Goal: Transaction & Acquisition: Purchase product/service

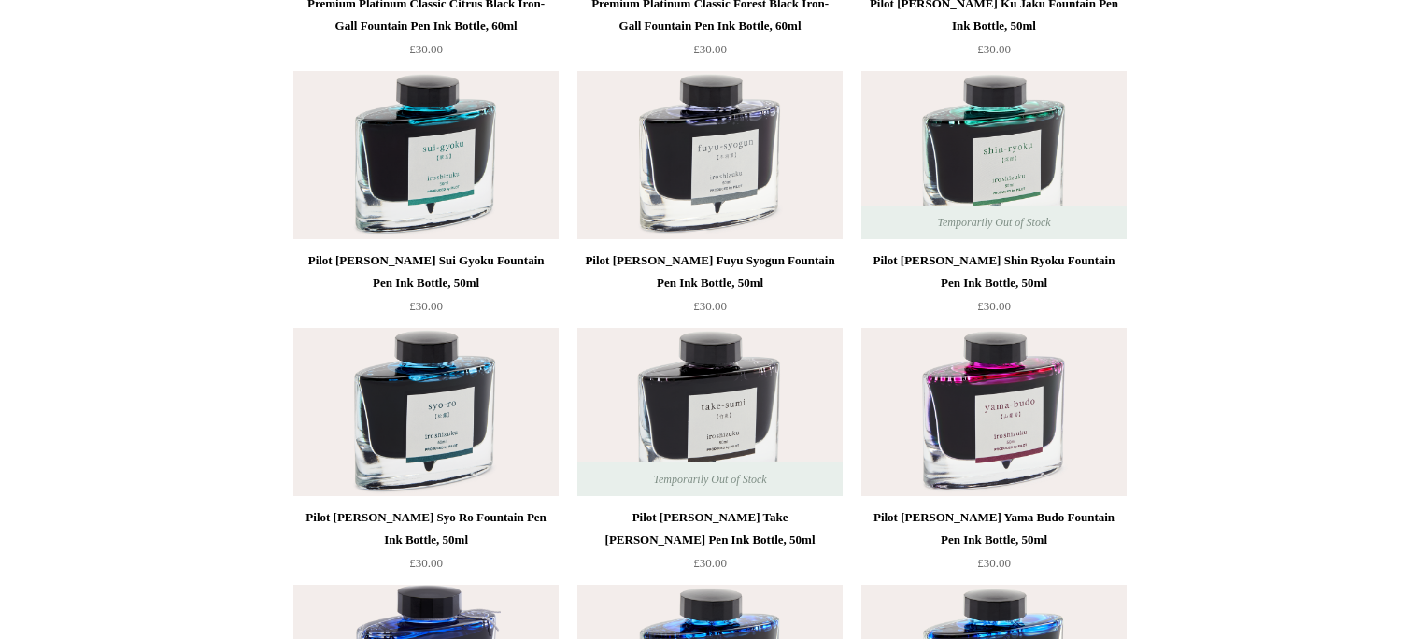
scroll to position [2231, 0]
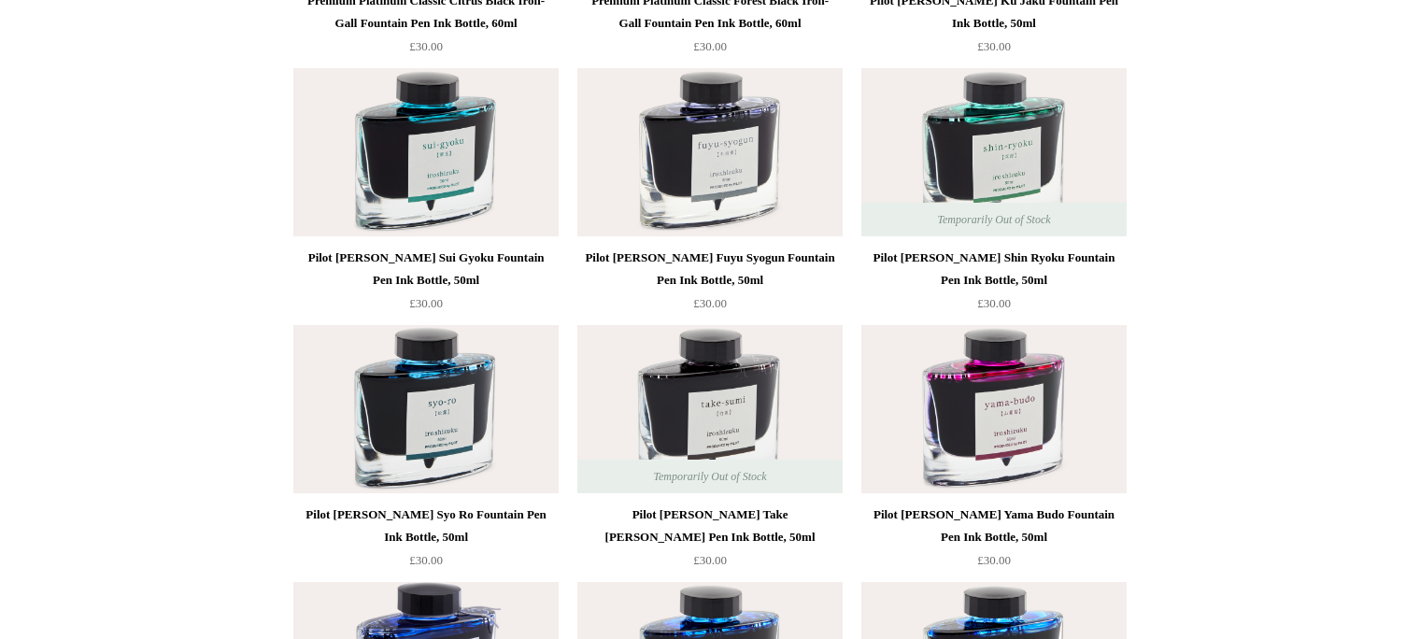
click at [401, 420] on img at bounding box center [425, 409] width 265 height 168
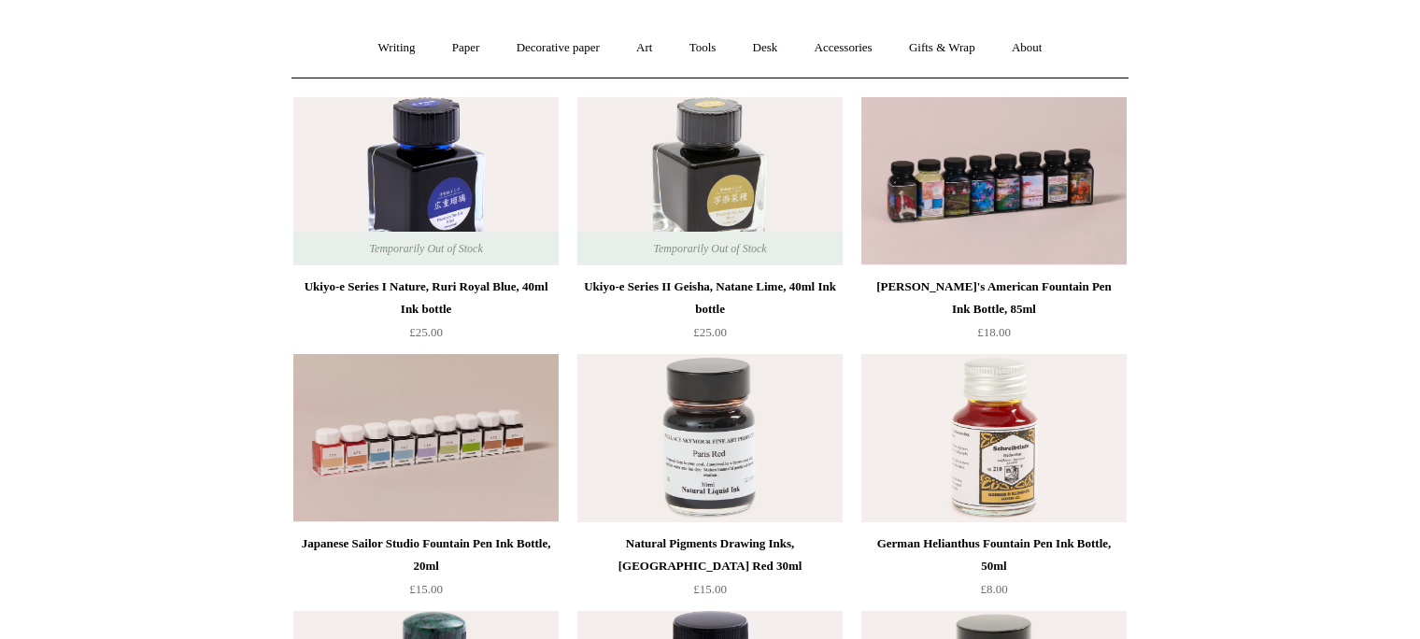
scroll to position [0, 0]
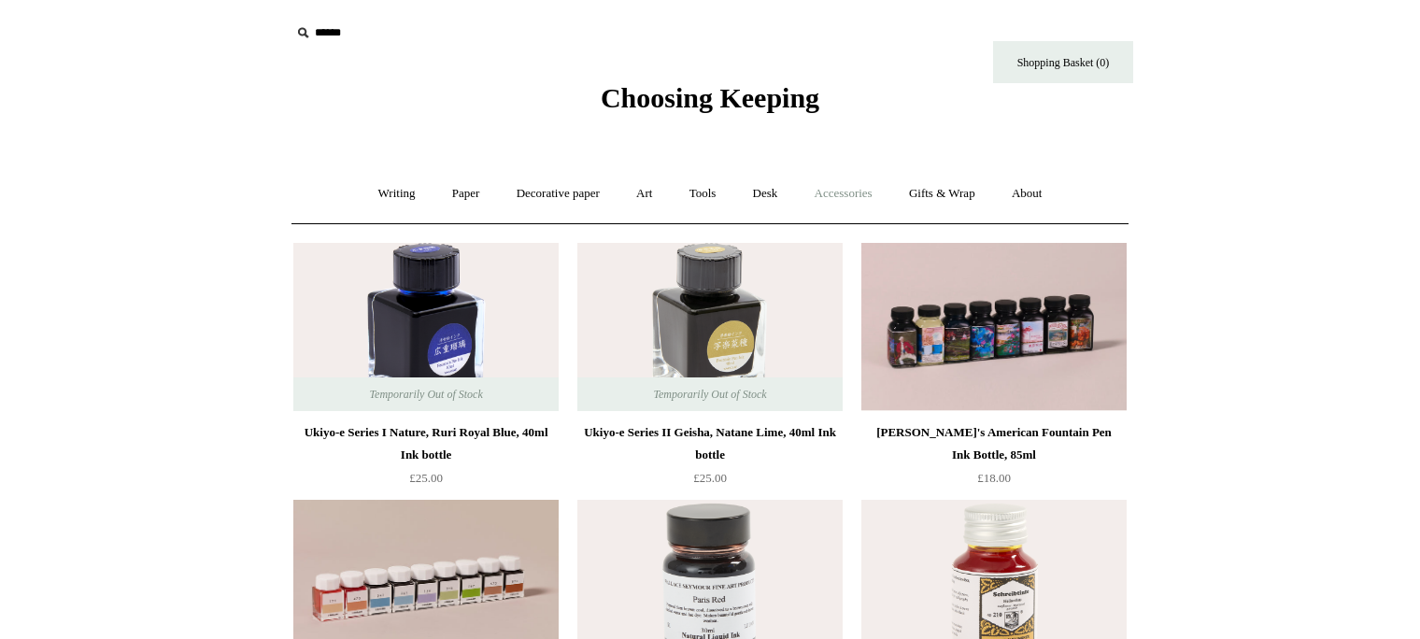
click at [864, 187] on link "Accessories +" at bounding box center [844, 194] width 92 height 50
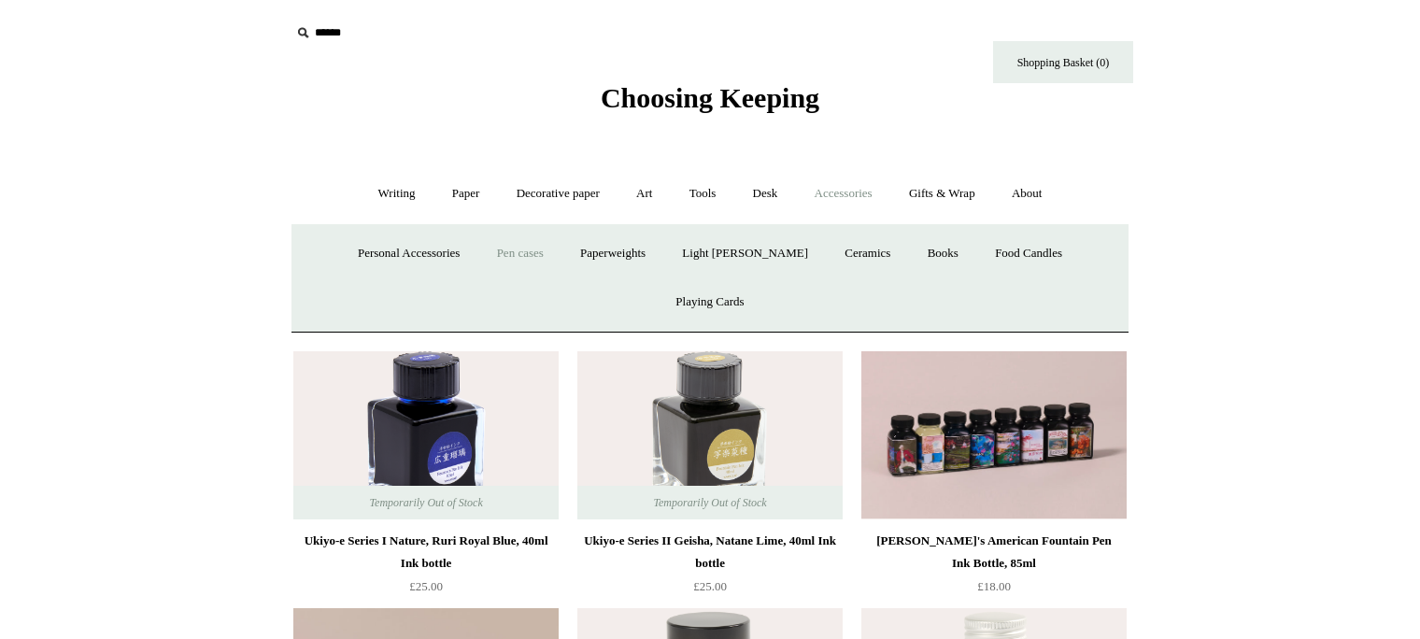
click at [484, 254] on link "Pen cases" at bounding box center [520, 254] width 80 height 50
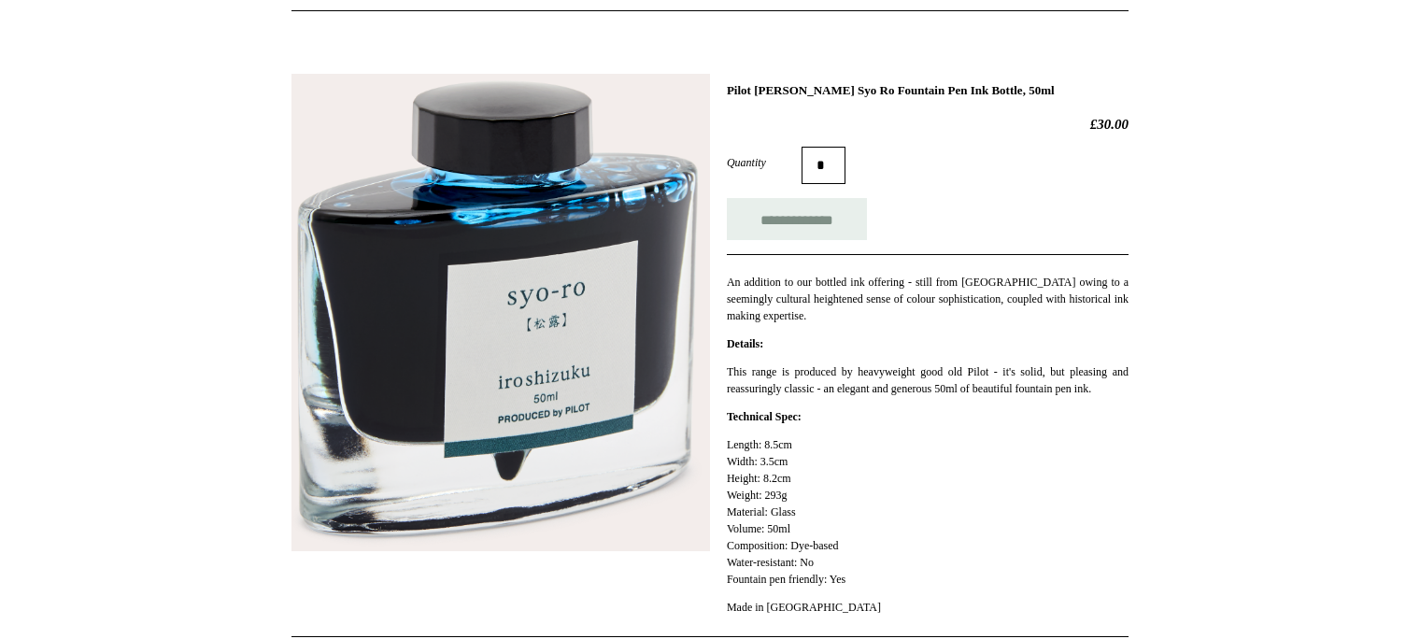
scroll to position [213, 0]
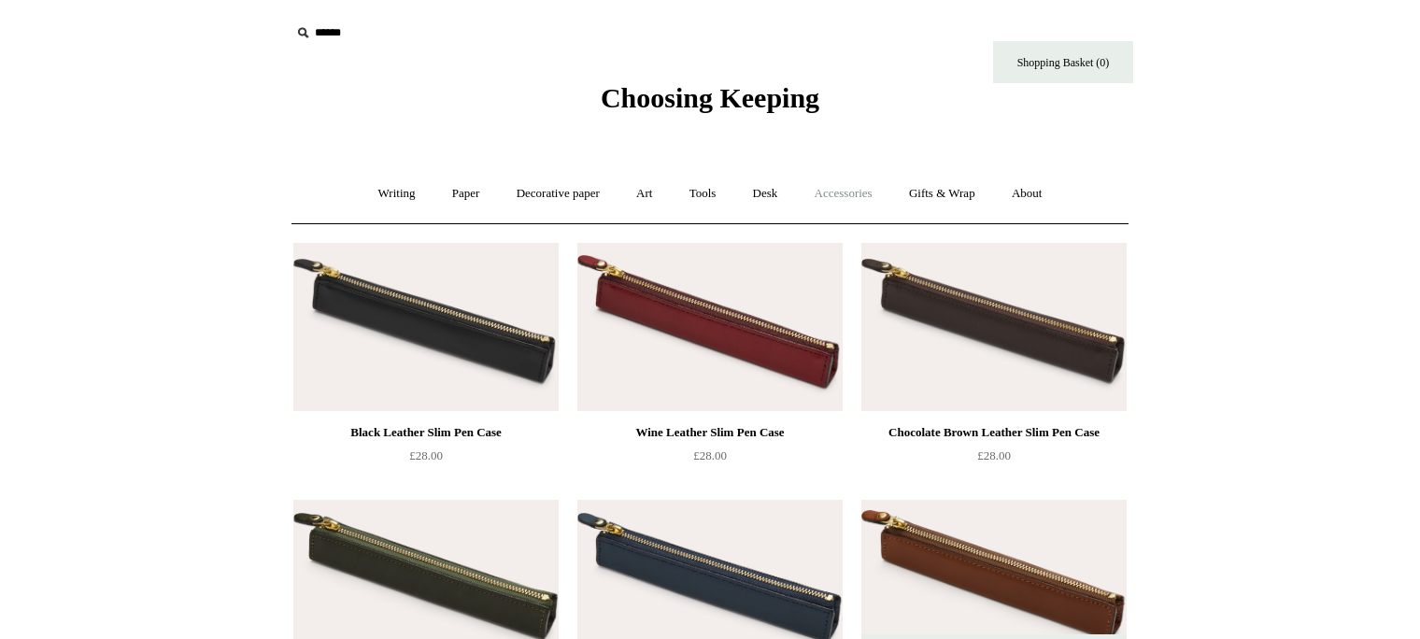
click at [858, 189] on link "Accessories +" at bounding box center [844, 194] width 92 height 50
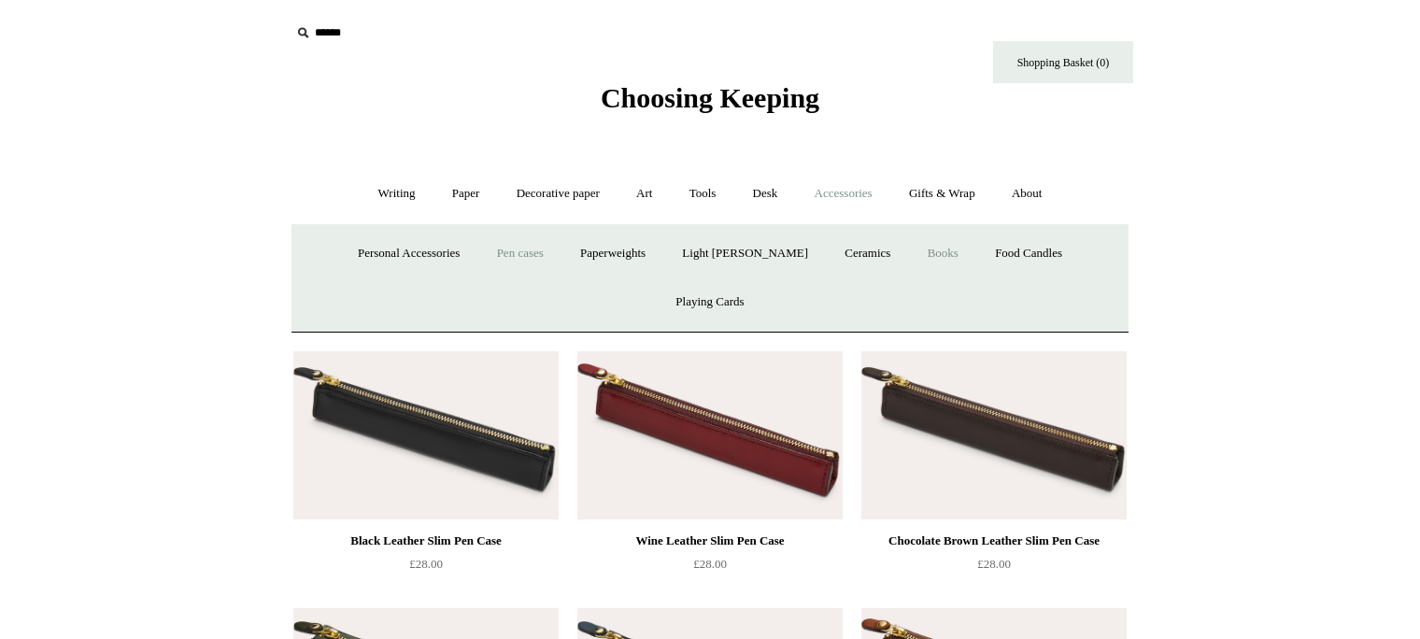
click at [911, 243] on link "Books" at bounding box center [943, 254] width 64 height 50
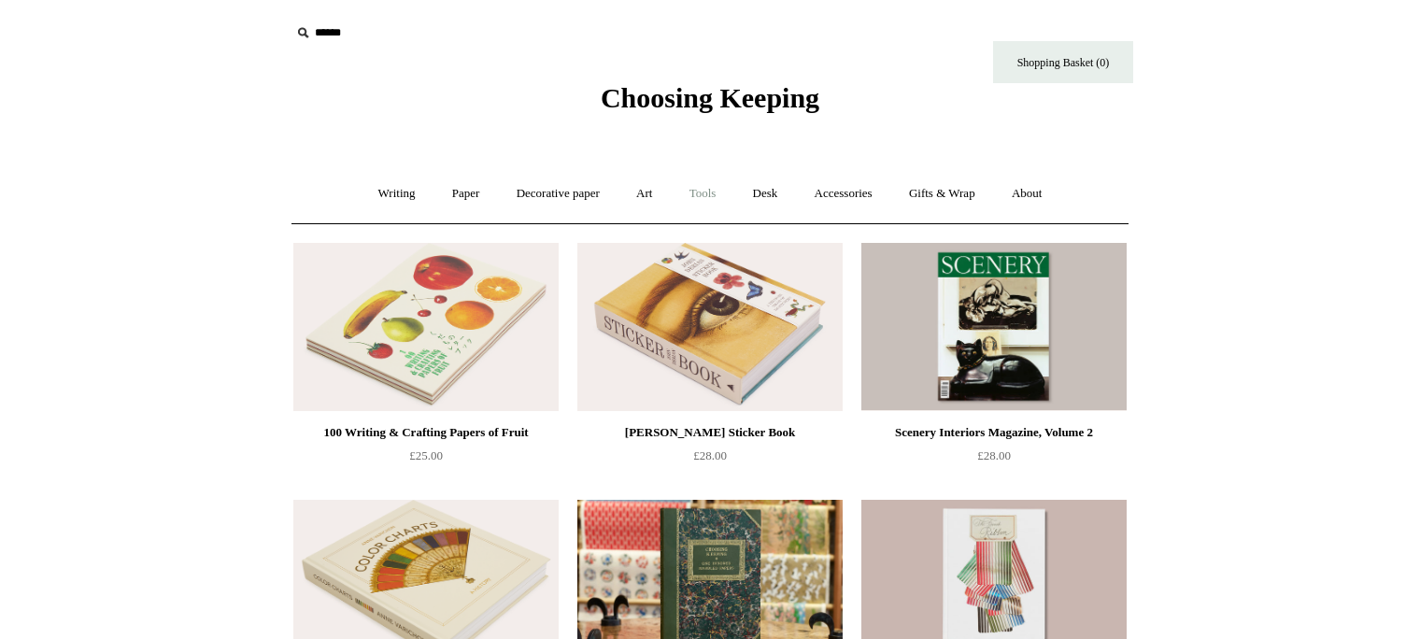
click at [694, 189] on link "Tools +" at bounding box center [703, 194] width 61 height 50
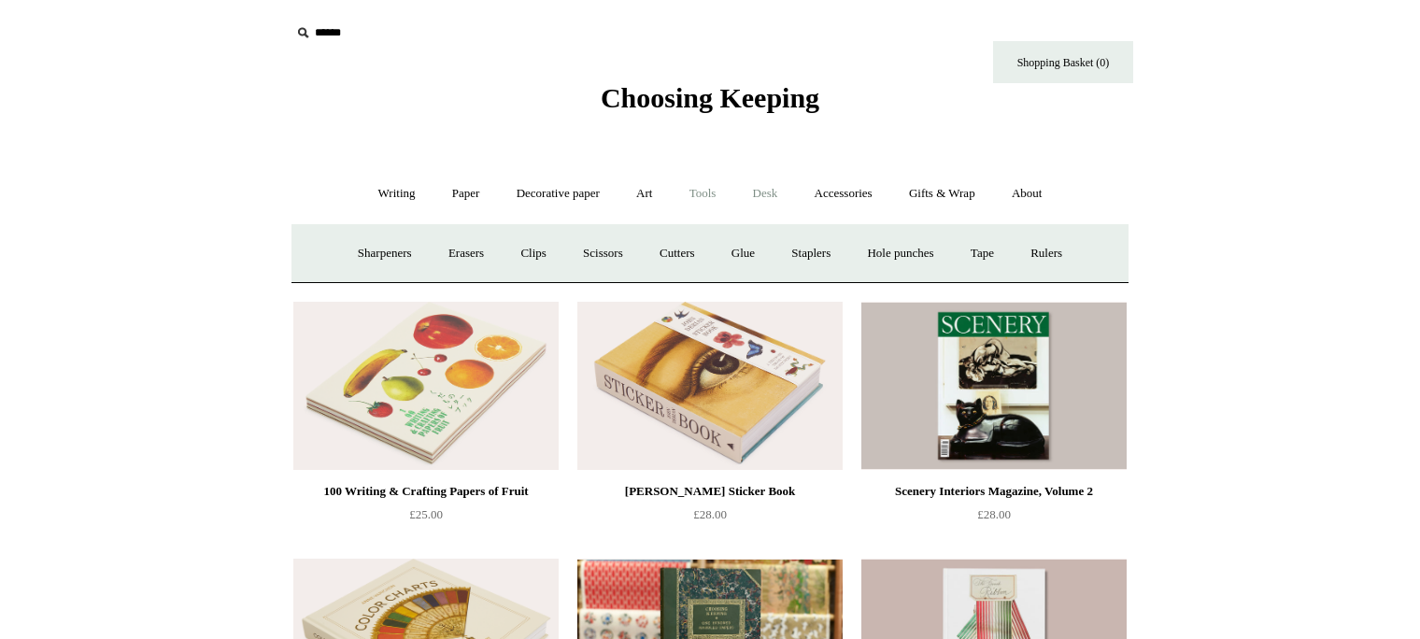
click at [763, 194] on link "Desk +" at bounding box center [765, 194] width 59 height 50
click at [395, 186] on link "Writing +" at bounding box center [397, 194] width 71 height 50
click at [462, 249] on link "Fountain pens +" at bounding box center [482, 254] width 102 height 50
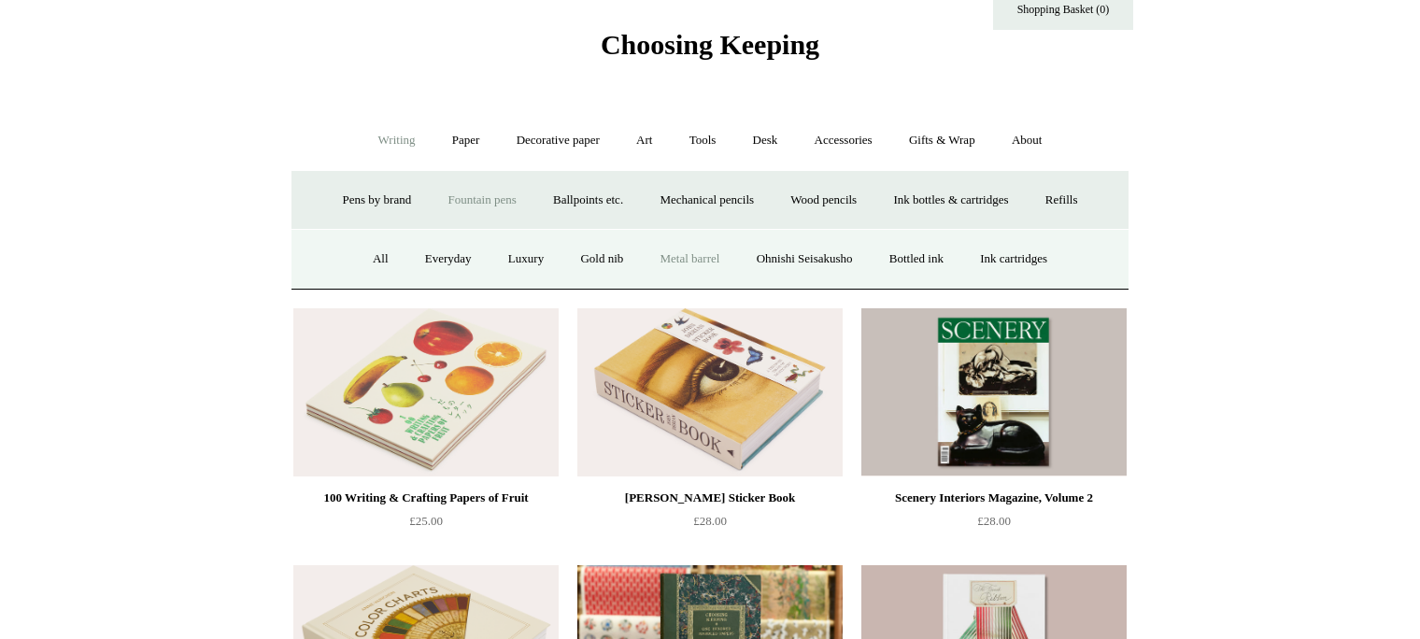
scroll to position [60, 0]
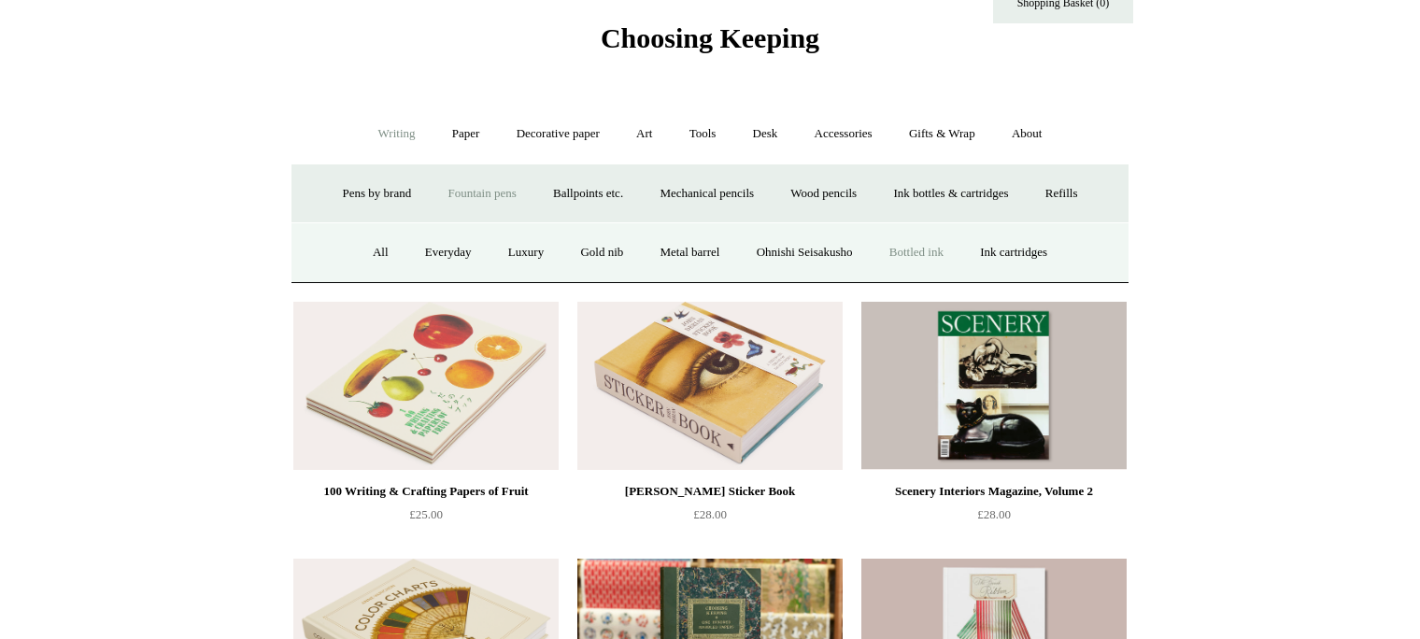
click at [910, 245] on link "Bottled ink" at bounding box center [917, 253] width 88 height 50
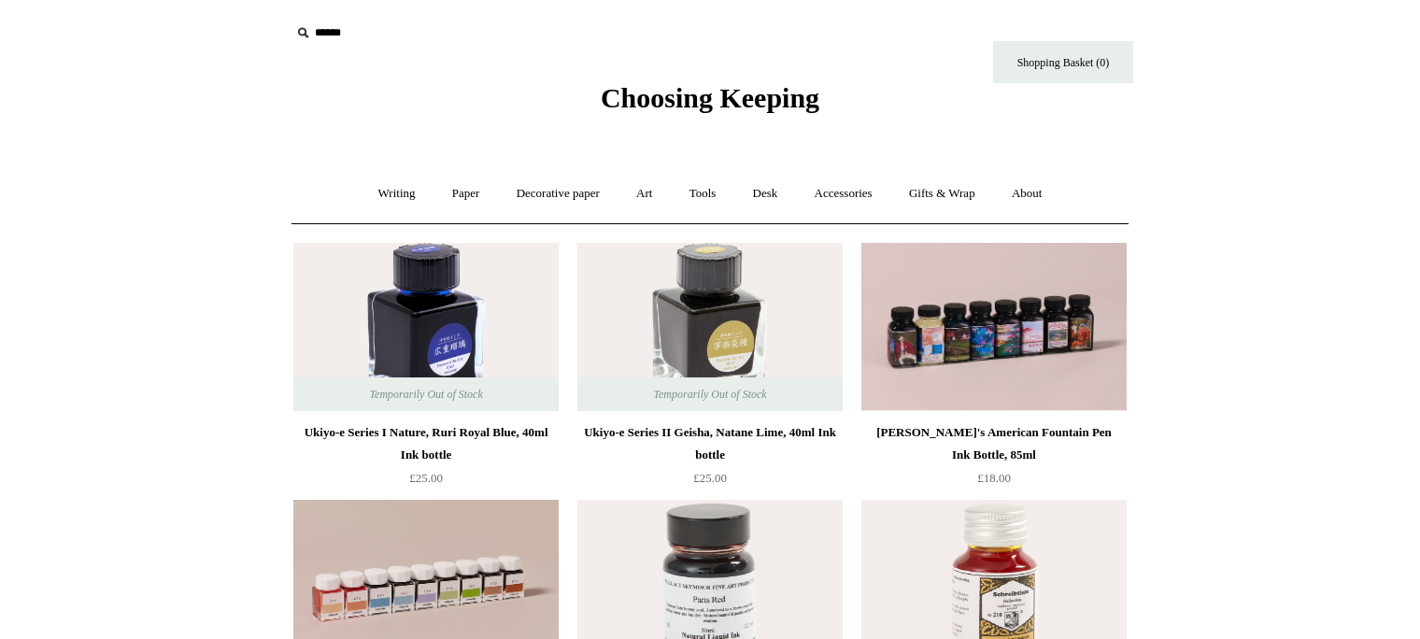
scroll to position [1397, 0]
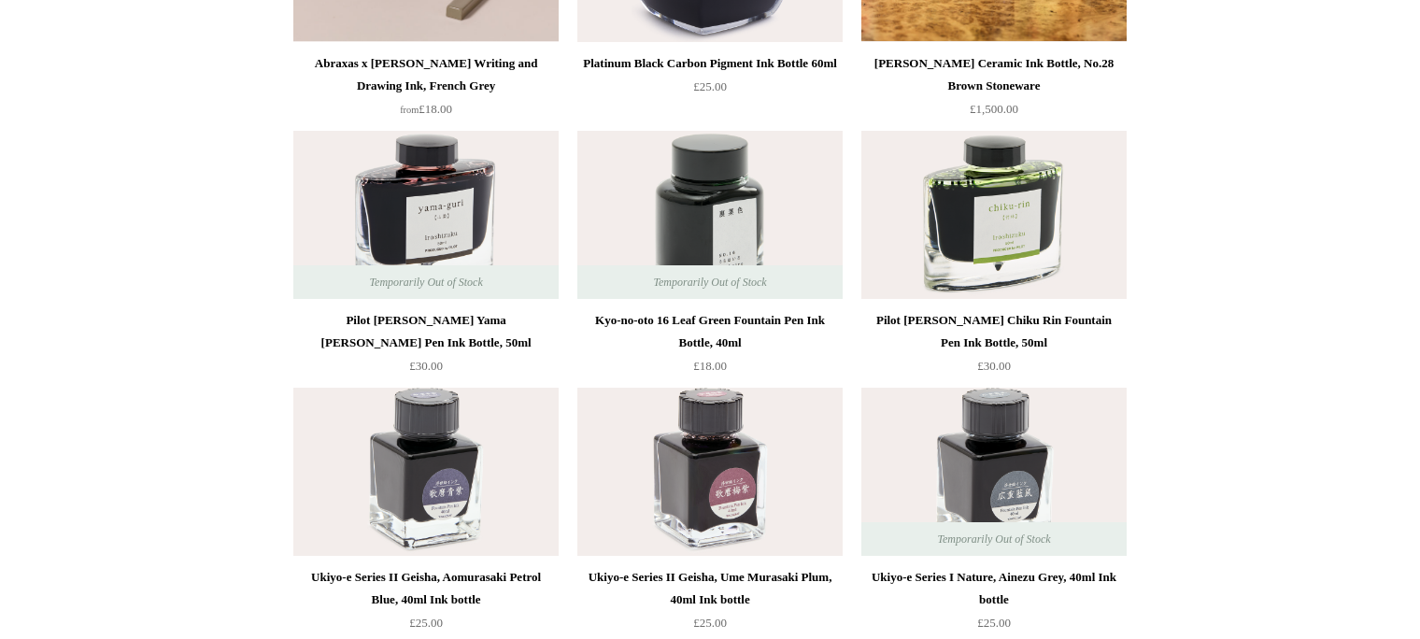
click at [963, 234] on img at bounding box center [994, 215] width 265 height 168
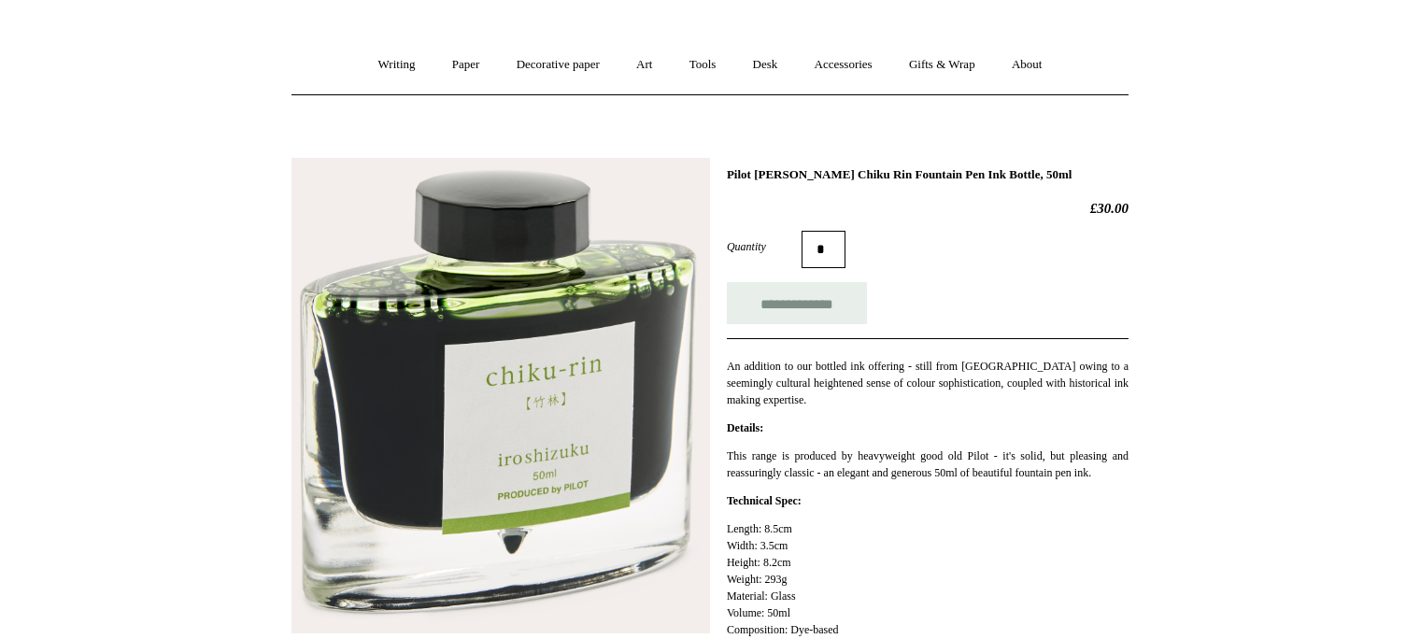
scroll to position [135, 0]
